Goal: Browse casually

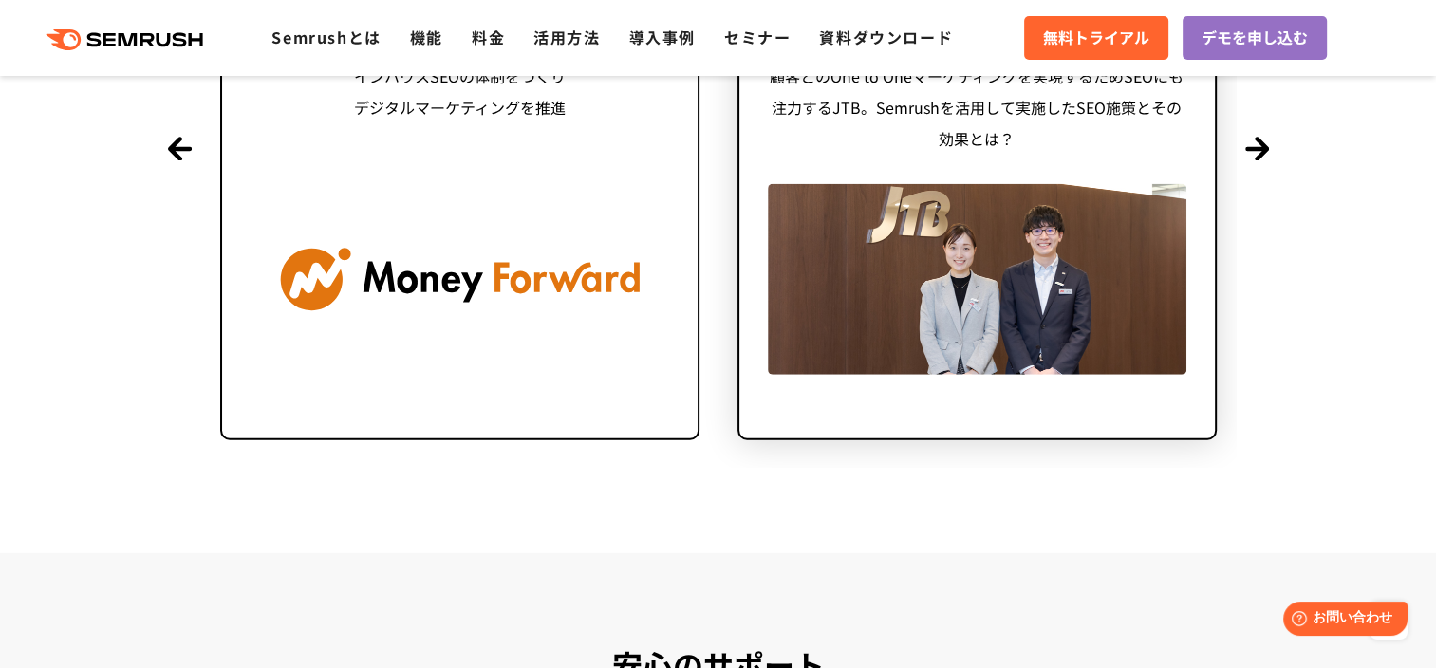
scroll to position [4842, 0]
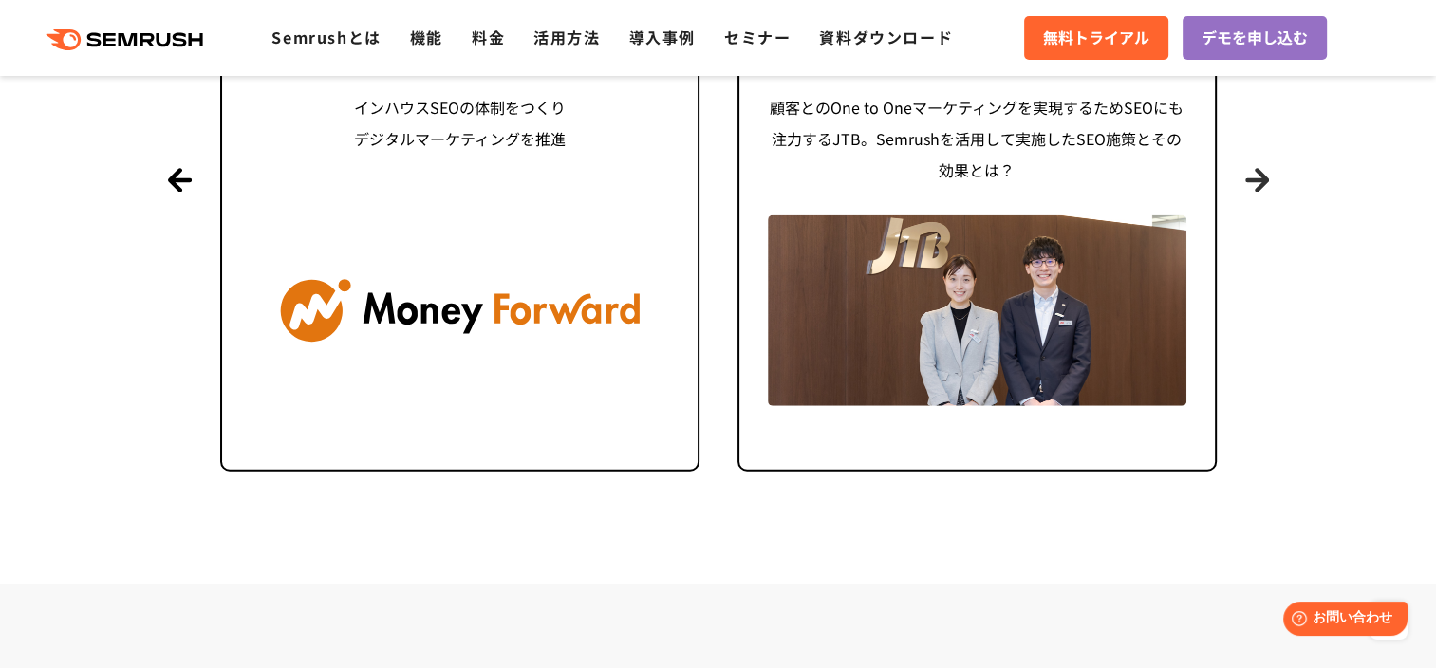
drag, startPoint x: 1259, startPoint y: 177, endPoint x: 1223, endPoint y: 368, distance: 195.1
click at [1255, 177] on button "Next" at bounding box center [1258, 180] width 24 height 24
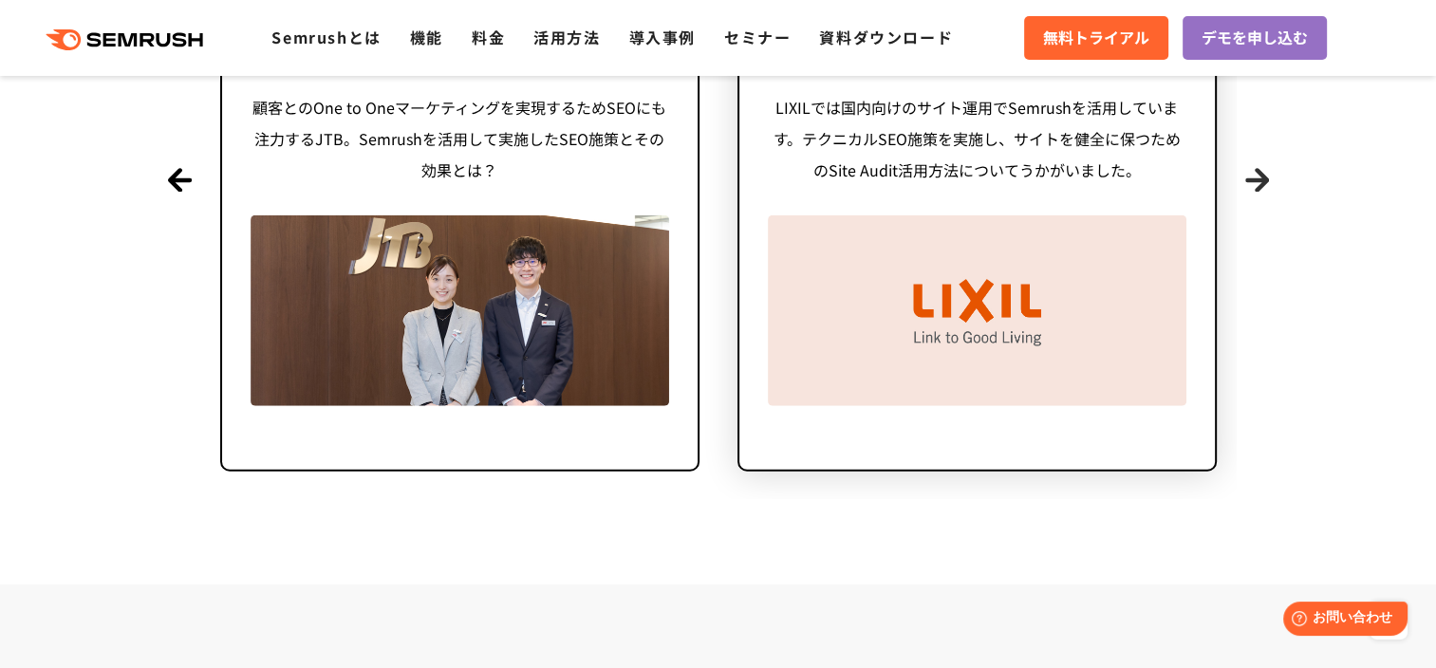
scroll to position [4652, 0]
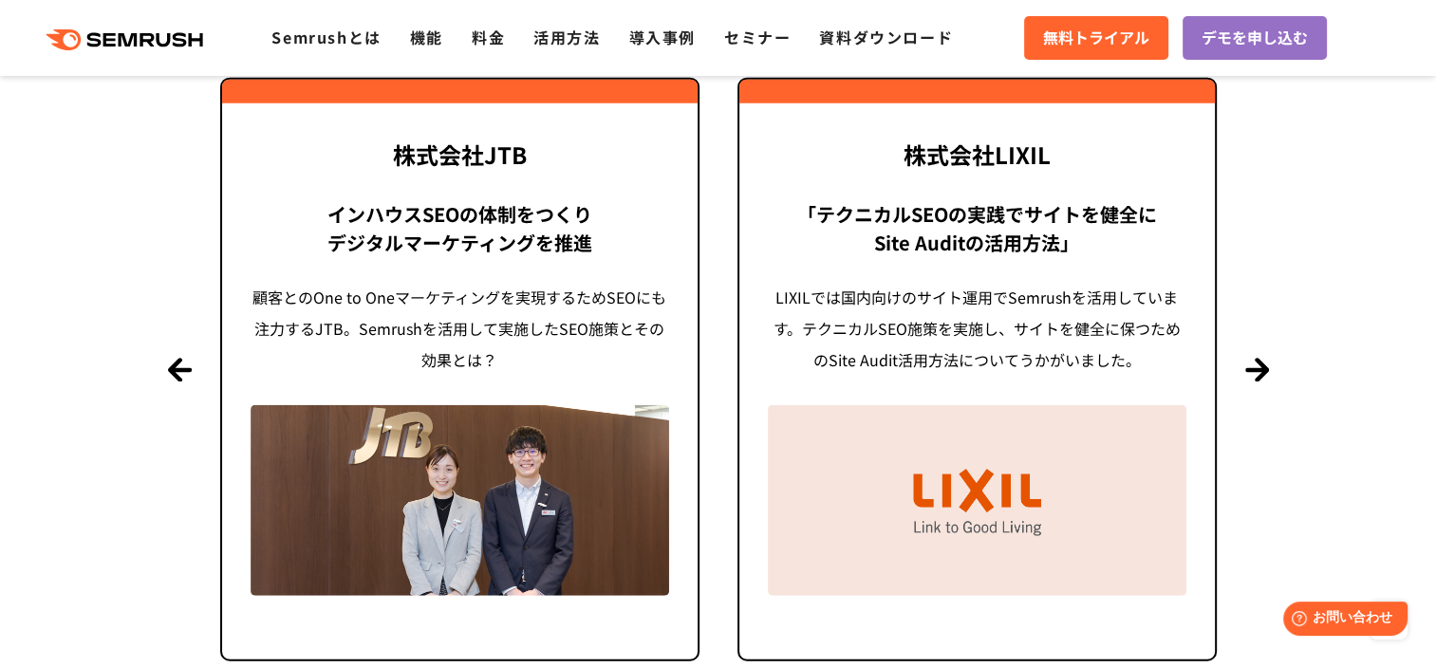
click at [1237, 368] on section "導入事例 世界[DATE]万ユーザーが利用する Semrushの導入事例 Previous 株式会社LIXIL 「テクニカルSEOの実践でサイトを健全に Si…" at bounding box center [718, 273] width 1436 height 1002
click at [1265, 368] on button "Next" at bounding box center [1258, 370] width 24 height 24
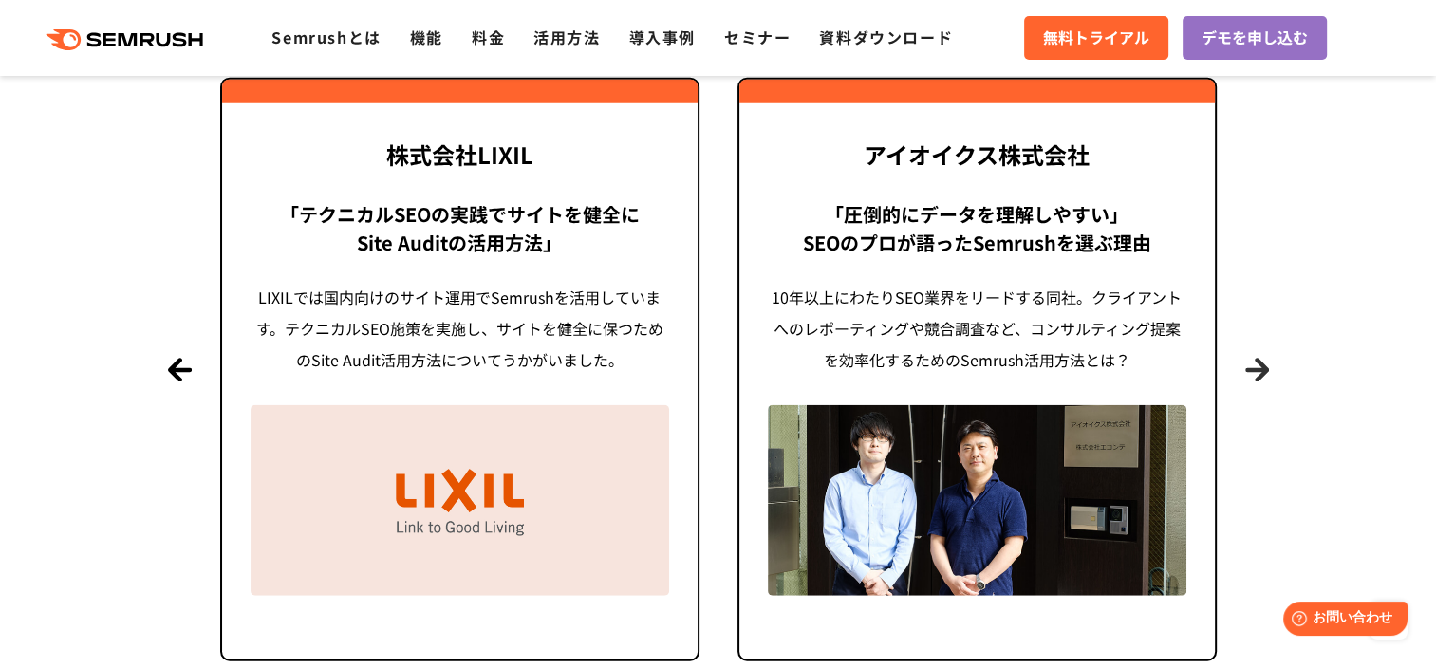
click at [1249, 368] on button "Next" at bounding box center [1258, 370] width 24 height 24
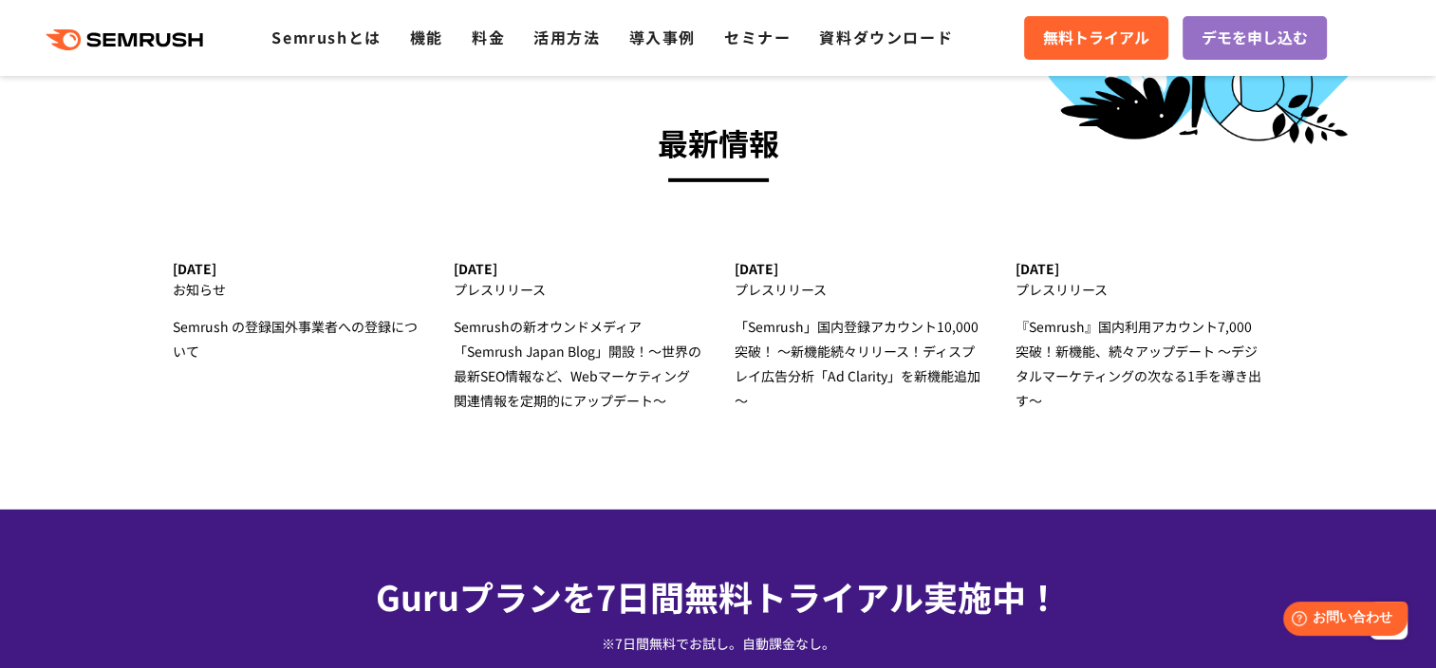
scroll to position [5791, 0]
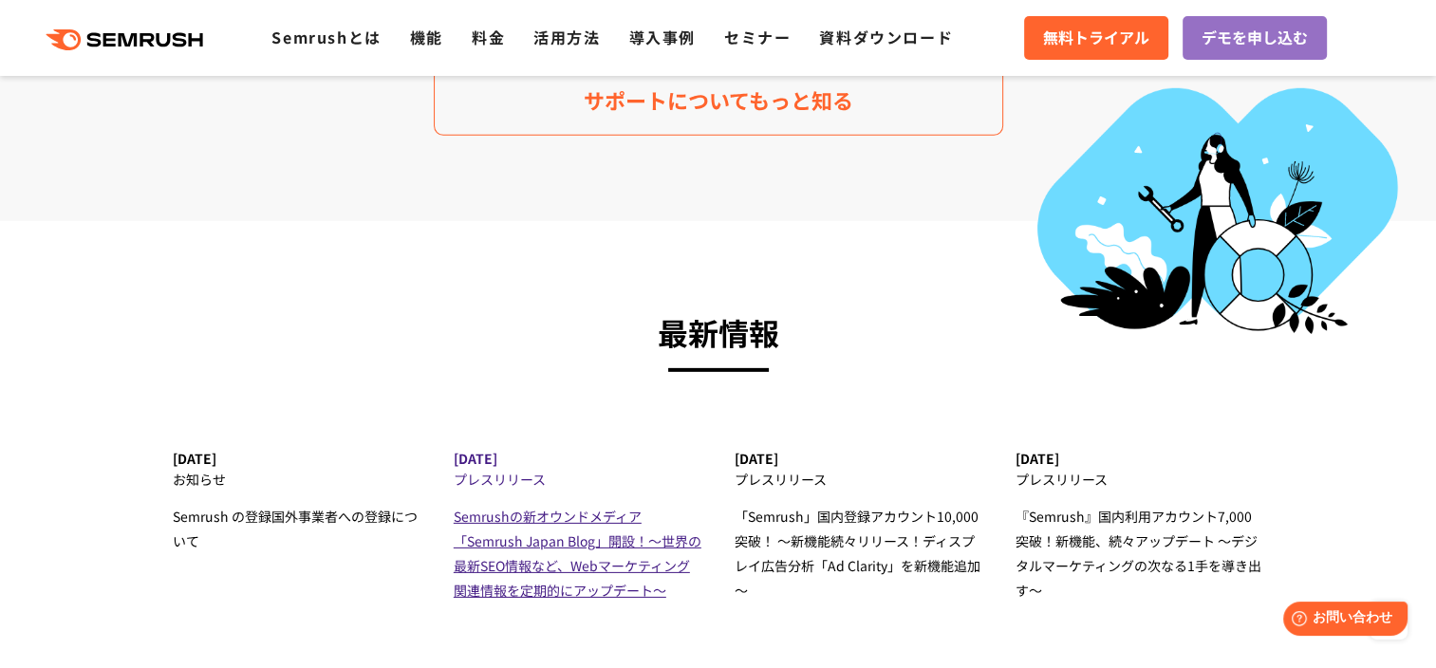
click at [630, 570] on span "Semrushの新オウンドメディア 「Semrush Japan Blog」開設！～世界の最新SEO情報など、Webマーケティング関連情報を定期的にアップデー…" at bounding box center [578, 553] width 248 height 93
